Goal: Transaction & Acquisition: Purchase product/service

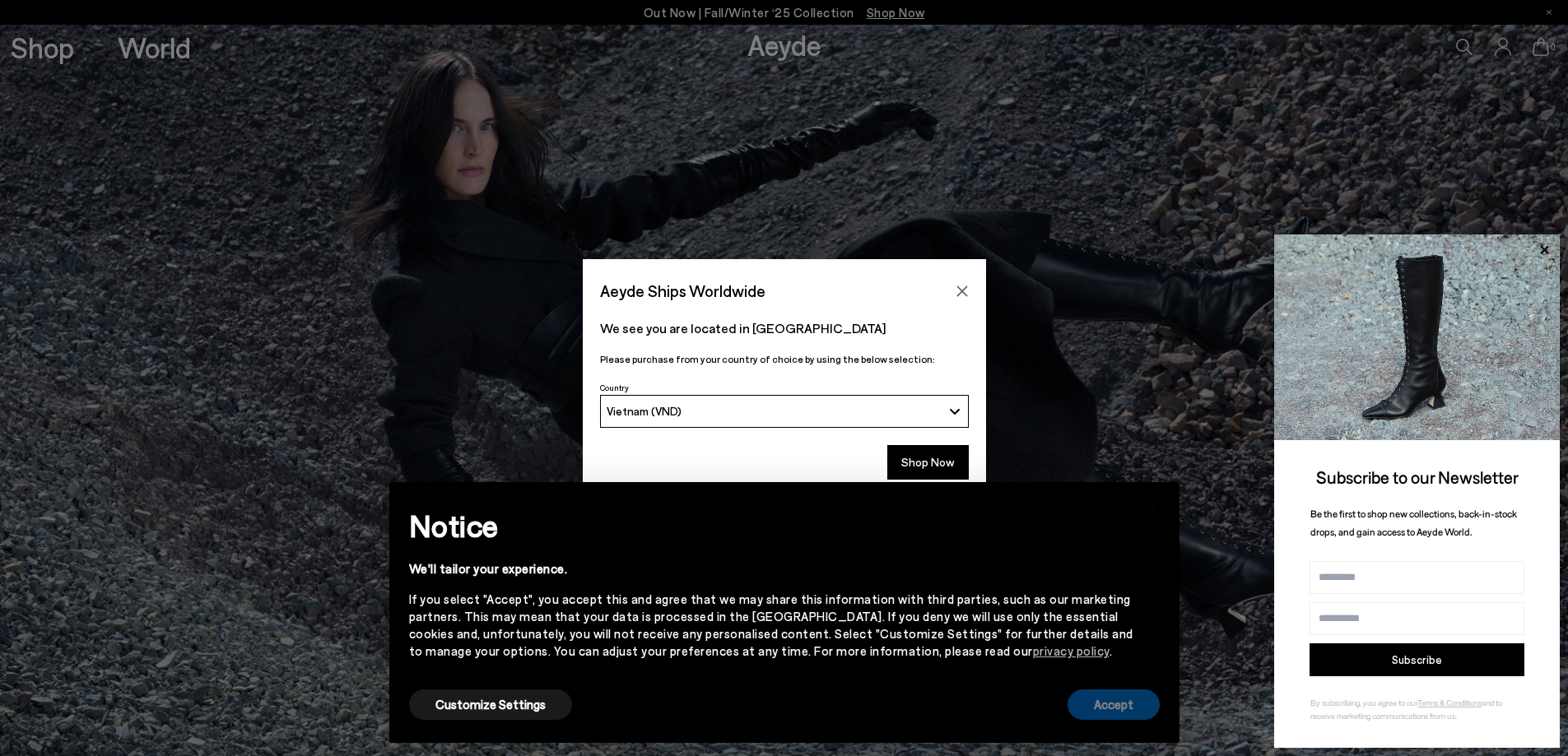
click at [1148, 701] on button "Accept" at bounding box center [1113, 705] width 92 height 31
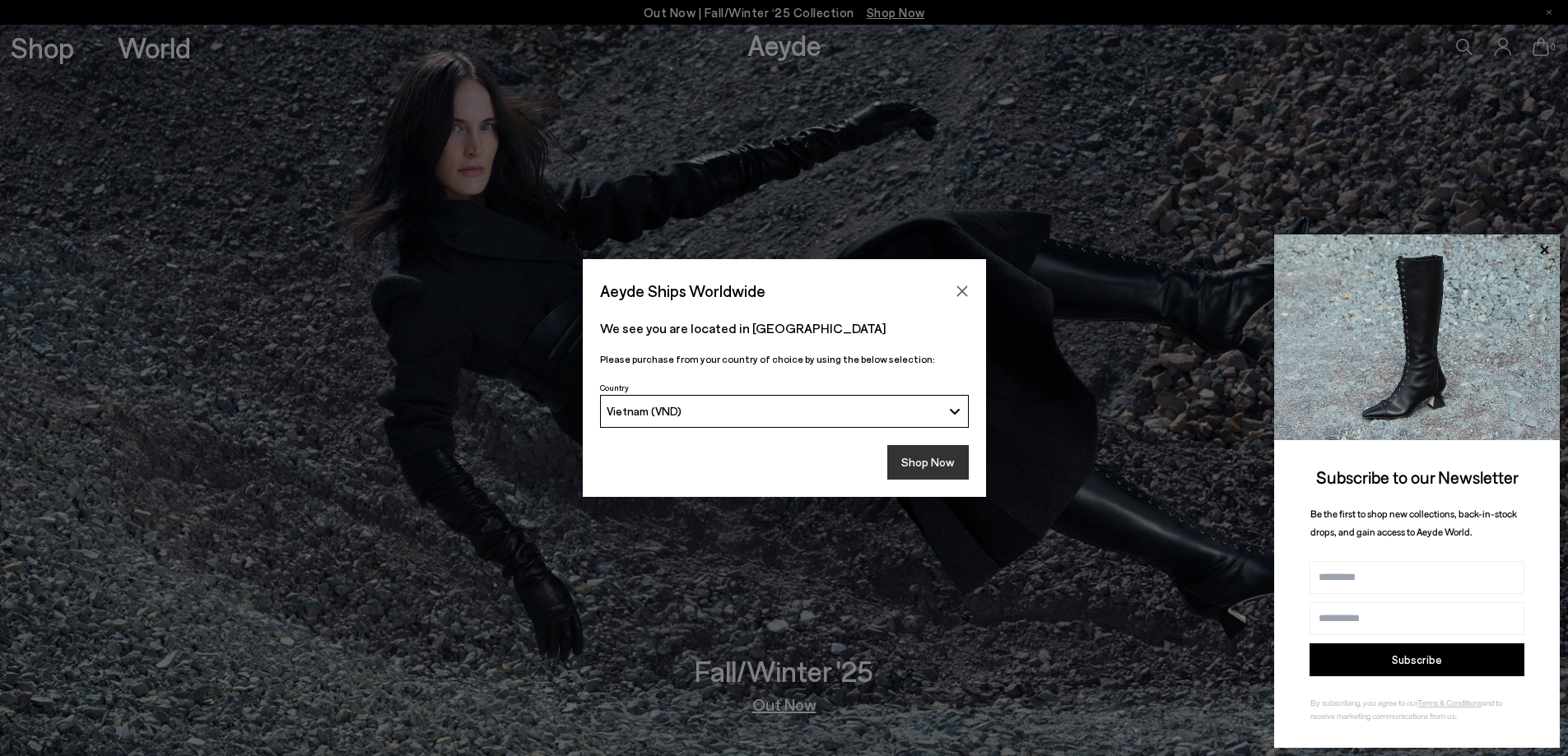
click at [925, 473] on button "Shop Now" at bounding box center [927, 462] width 81 height 34
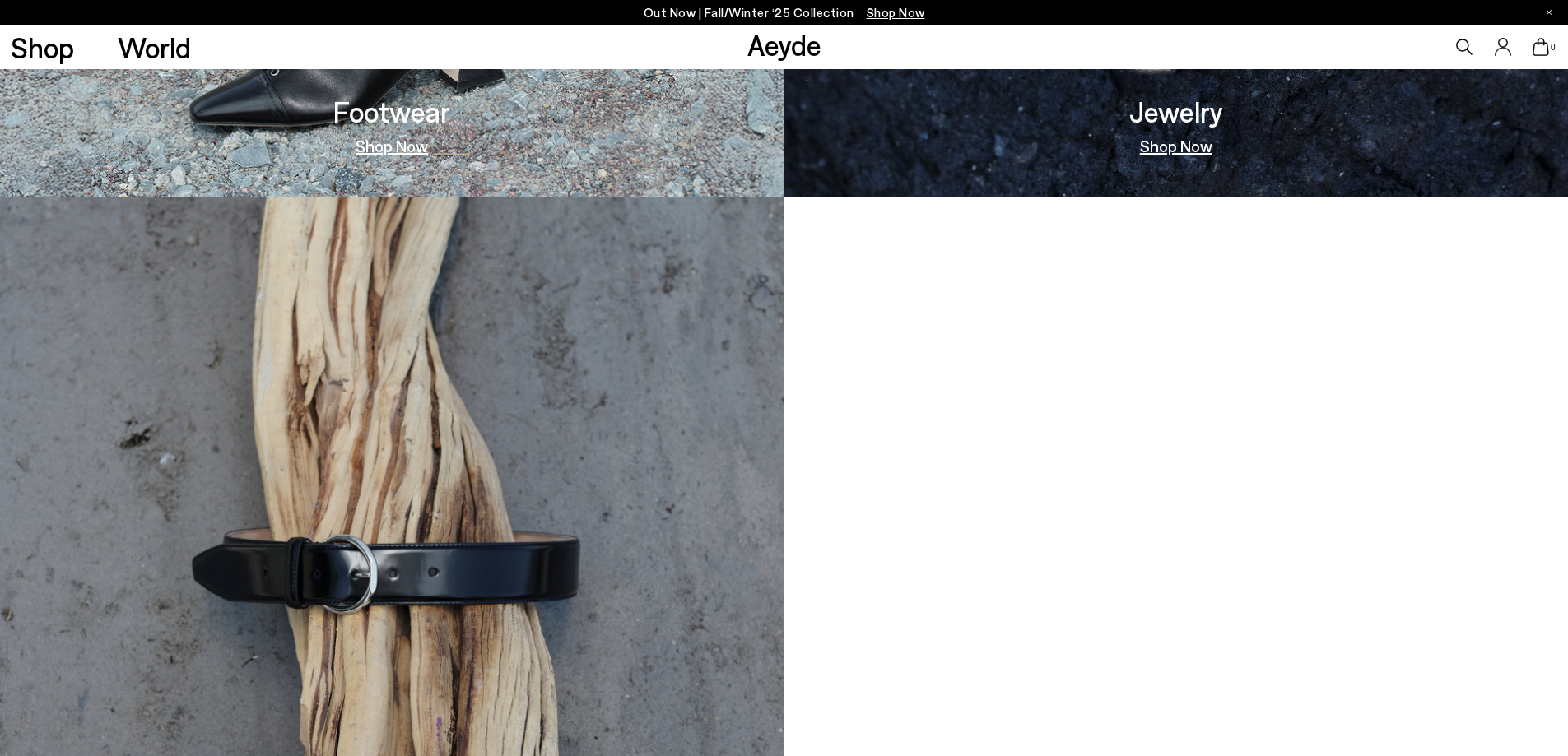
scroll to position [1644, 0]
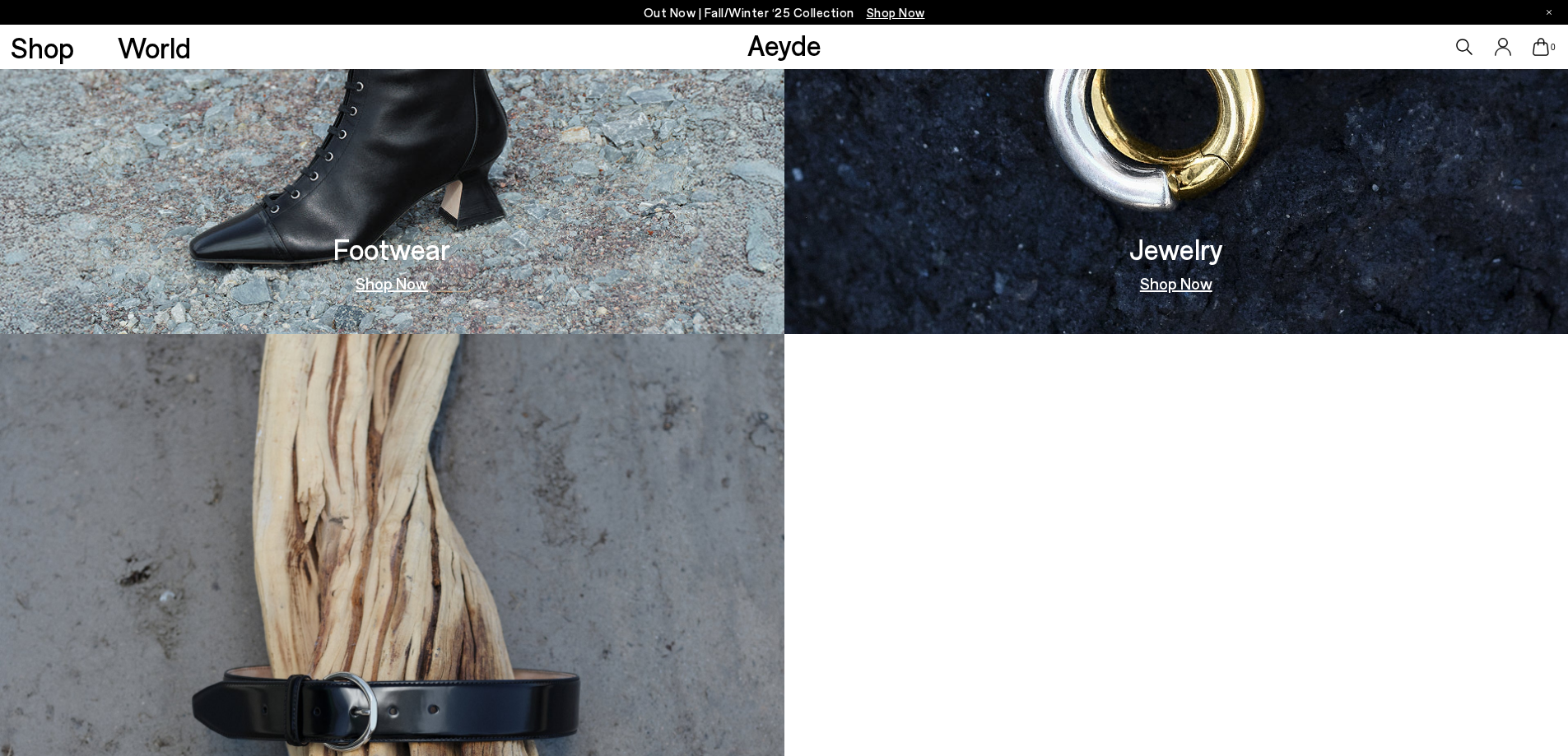
click at [385, 281] on link "Shop Now" at bounding box center [391, 283] width 73 height 16
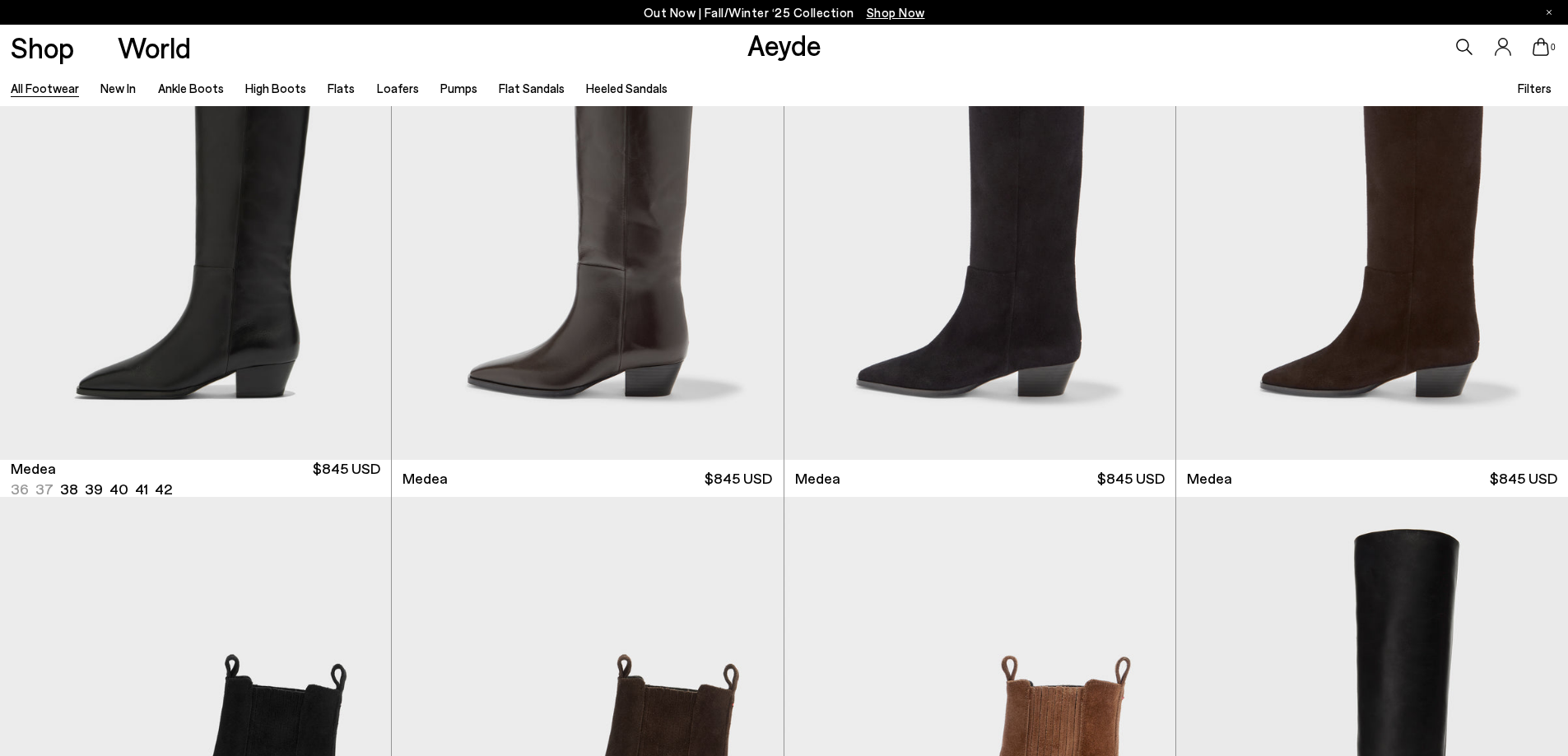
scroll to position [274, 0]
